Goal: Navigation & Orientation: Find specific page/section

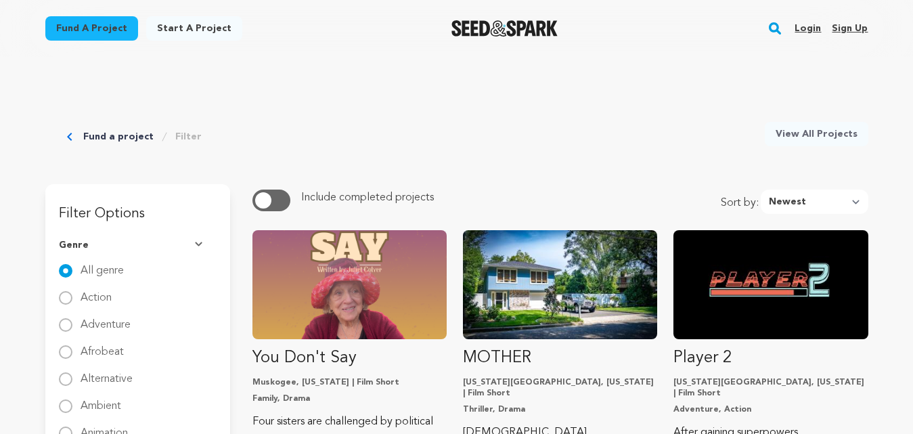
click at [800, 24] on link "Login" at bounding box center [808, 29] width 26 height 22
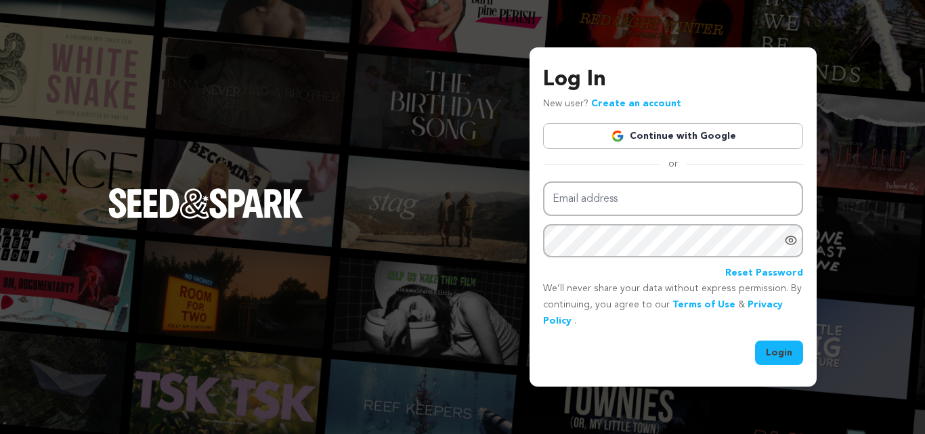
click at [833, 41] on div "Log In New user? Create an account Continue with Google or Email address Passwo…" at bounding box center [462, 217] width 925 height 434
click at [522, 89] on div "Log In New user? Create an account Continue with Google or Email address Passwo…" at bounding box center [462, 217] width 925 height 434
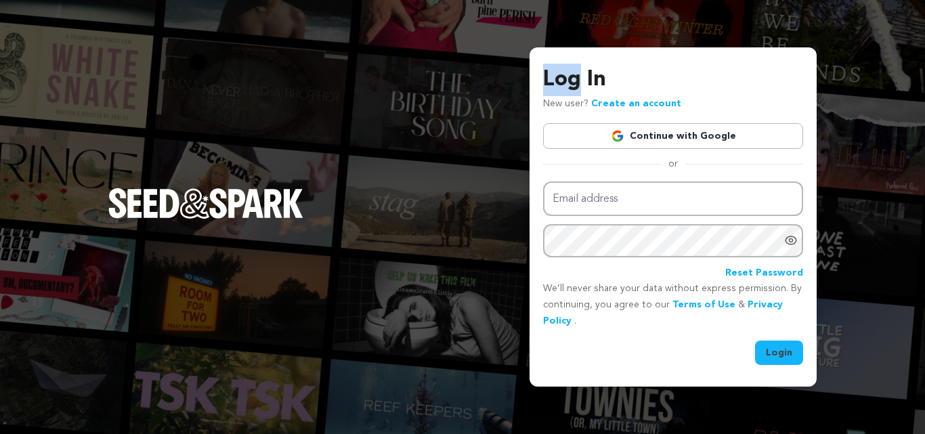
click at [522, 89] on div "Log In New user? Create an account Continue with Google or Email address Passwo…" at bounding box center [462, 217] width 925 height 434
drag, startPoint x: 522, startPoint y: 89, endPoint x: 453, endPoint y: 104, distance: 70.8
click at [453, 104] on div "Log In New user? Create an account Continue with Google or Email address Passwo…" at bounding box center [462, 217] width 925 height 434
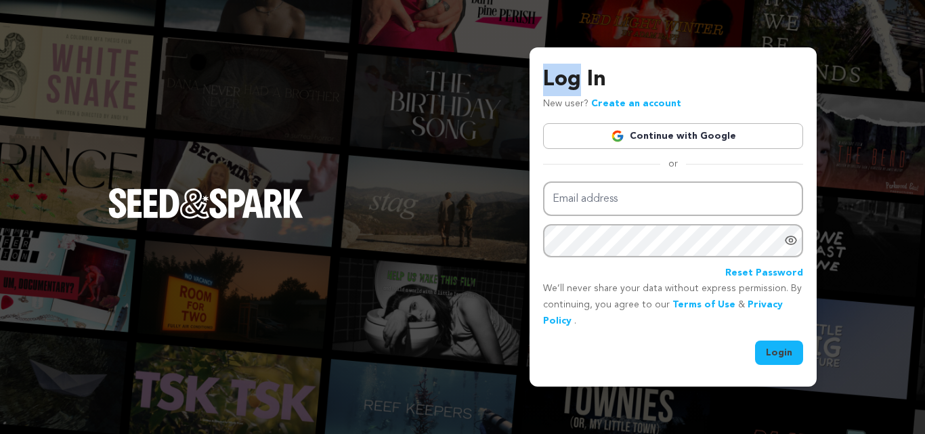
click at [453, 104] on div "Log In New user? Create an account Continue with Google or Email address Passwo…" at bounding box center [462, 217] width 925 height 434
click at [380, 249] on div "Log In New user? Create an account Continue with Google or Email address Passwo…" at bounding box center [462, 217] width 925 height 434
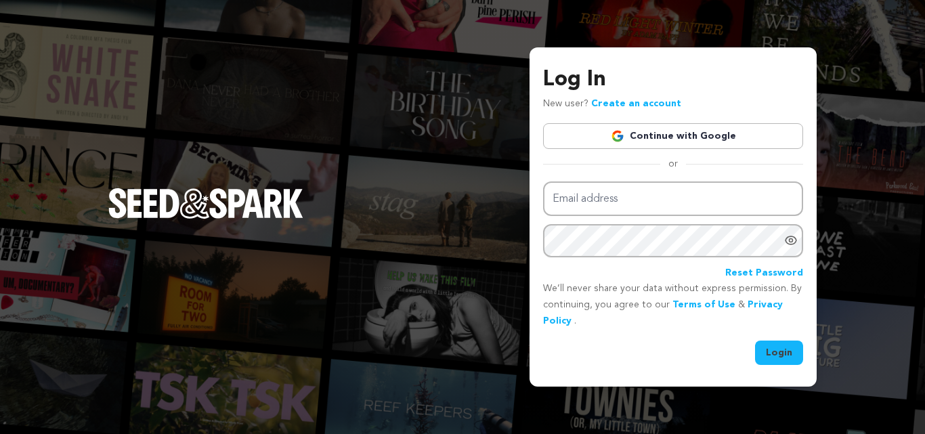
click at [380, 249] on div "Log In New user? Create an account Continue with Google or Email address Passwo…" at bounding box center [462, 217] width 925 height 434
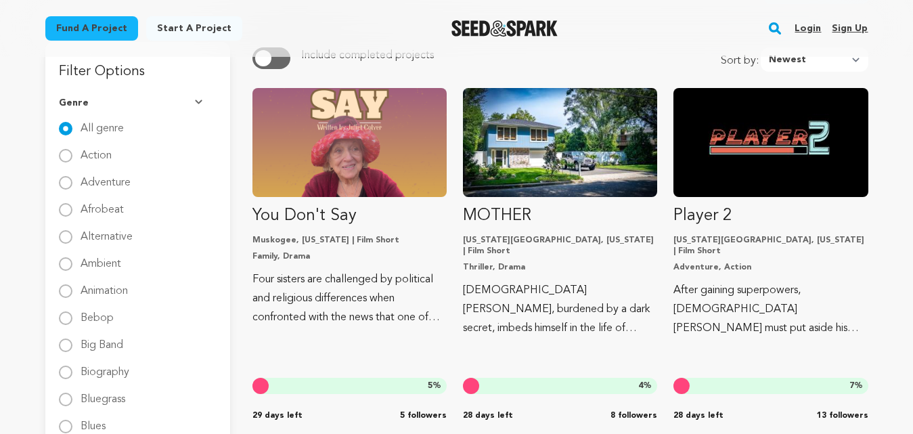
scroll to position [148, 0]
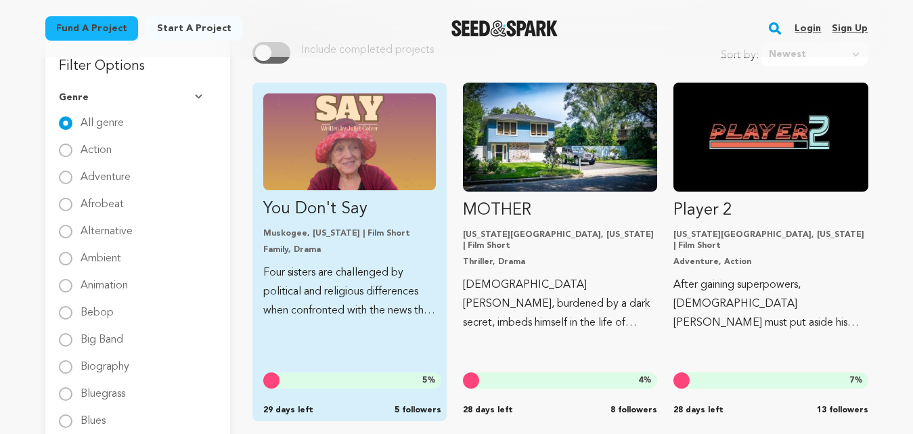
click at [370, 200] on p "You Don't Say" at bounding box center [349, 209] width 173 height 22
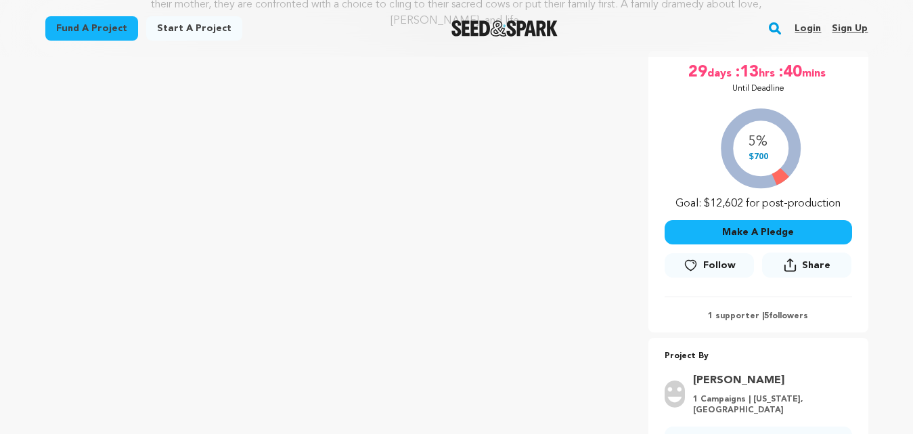
scroll to position [225, 0]
